Goal: Information Seeking & Learning: Learn about a topic

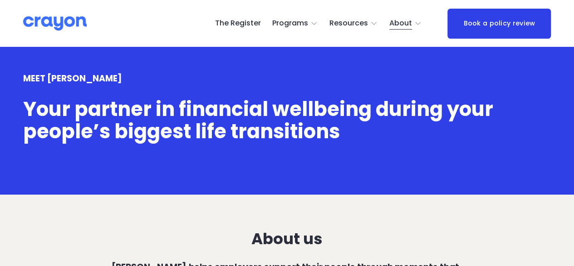
click at [360, 23] on span "Resources" at bounding box center [349, 23] width 39 height 13
click at [357, 25] on span "Resources" at bounding box center [349, 23] width 39 height 13
click at [0, 0] on span "Parent Hub" at bounding box center [0, 0] width 0 height 0
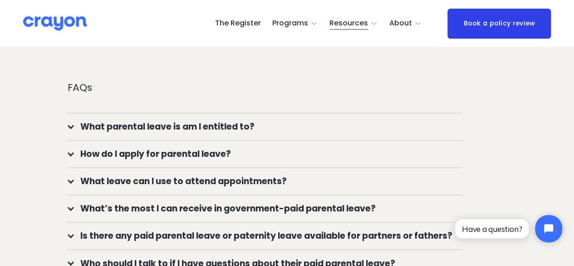
scroll to position [620, 0]
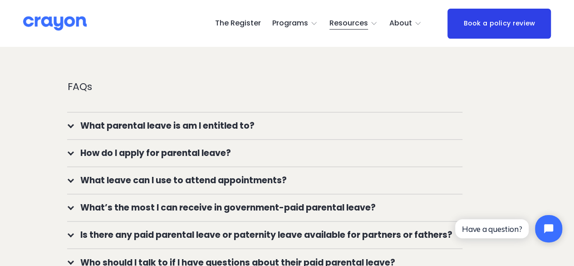
click at [424, 132] on span "What parental leave is am I entitled to?" at bounding box center [268, 125] width 389 height 13
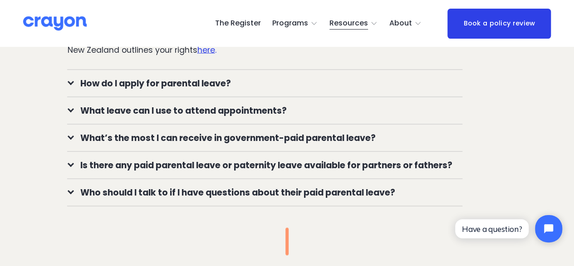
scroll to position [845, 0]
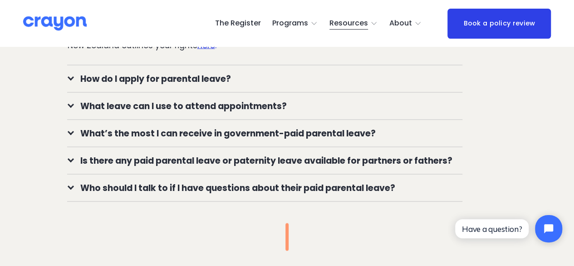
click at [407, 162] on span "Is there any paid parental leave or paternity leave available for partners or f…" at bounding box center [268, 159] width 389 height 13
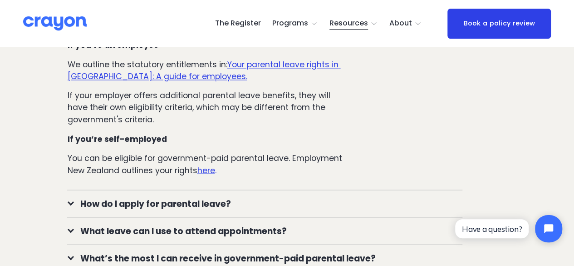
scroll to position [714, 0]
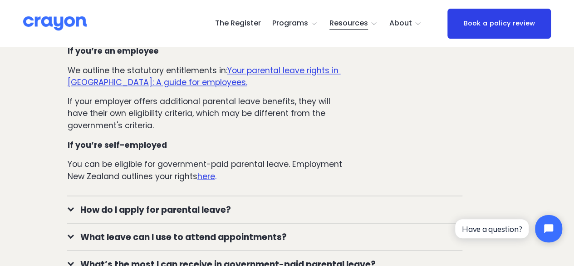
click at [247, 23] on link "The Register" at bounding box center [238, 23] width 46 height 15
